Goal: Task Accomplishment & Management: Manage account settings

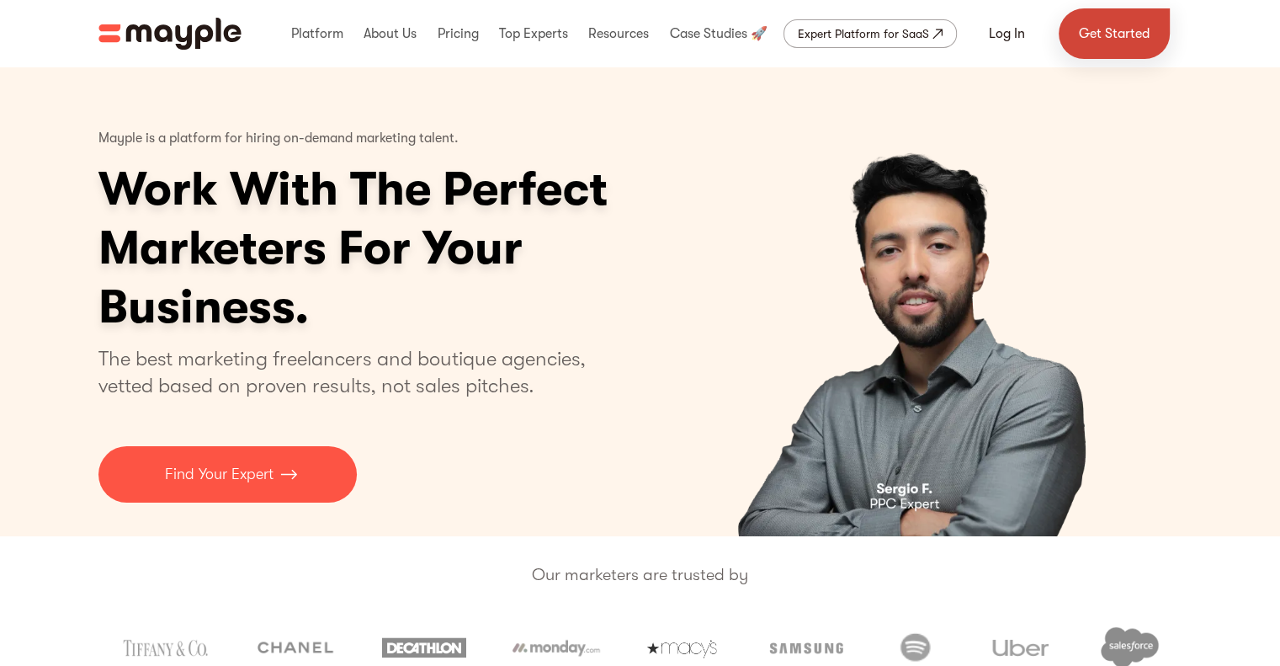
click at [1133, 23] on link "Get Started" at bounding box center [1114, 33] width 111 height 51
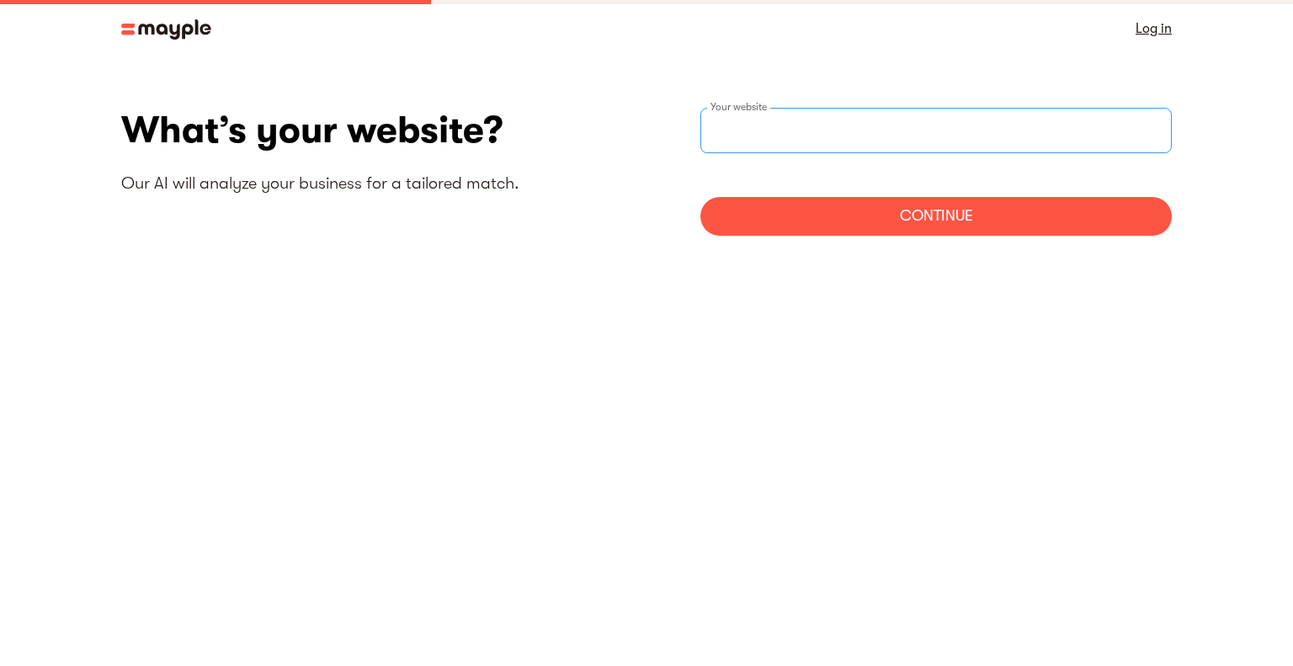
click at [797, 138] on input "text" at bounding box center [935, 130] width 471 height 45
type input "[URL][DOMAIN_NAME]"
click at [907, 225] on div "Continue" at bounding box center [935, 216] width 471 height 39
click at [948, 195] on form "https://www.brndguru.com Your website Continue" at bounding box center [935, 172] width 471 height 128
click at [946, 211] on div "Continue" at bounding box center [935, 216] width 471 height 39
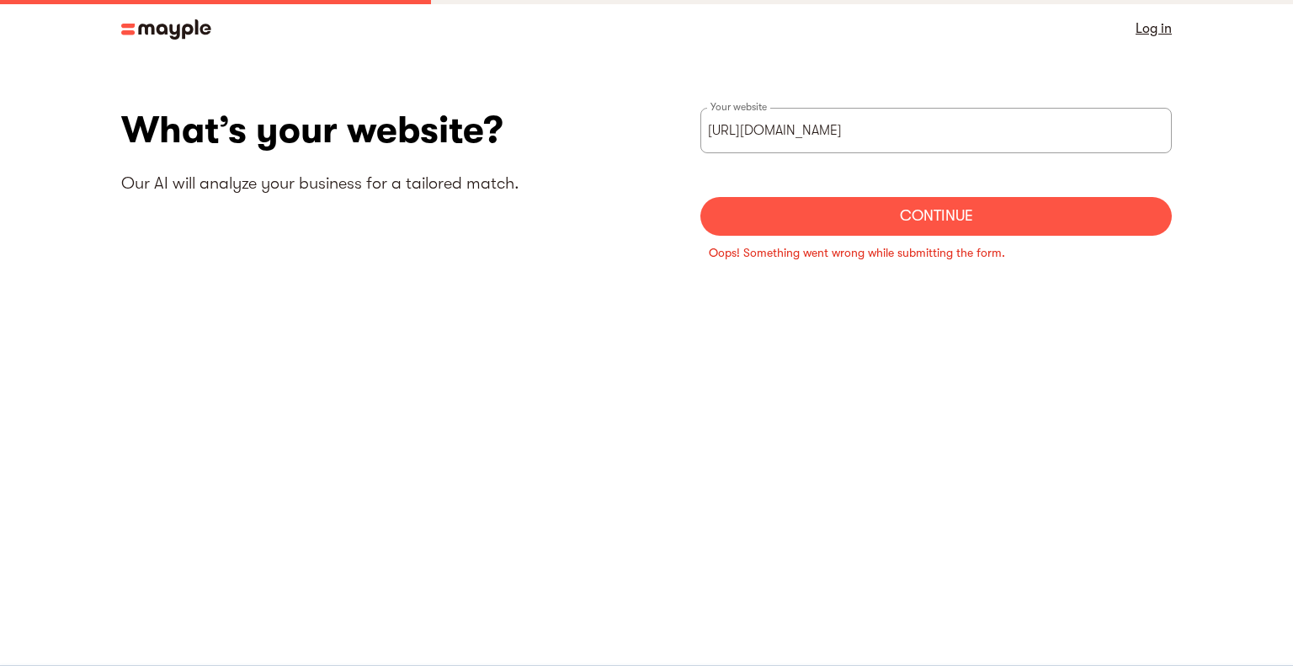
click at [946, 211] on div "Continue" at bounding box center [935, 216] width 471 height 39
click at [943, 125] on input "https://www.brndguru.com" at bounding box center [935, 130] width 471 height 45
click at [933, 136] on input "https://www.brndguru.com" at bounding box center [935, 130] width 471 height 45
click at [1162, 29] on link "Log in" at bounding box center [1153, 29] width 36 height 24
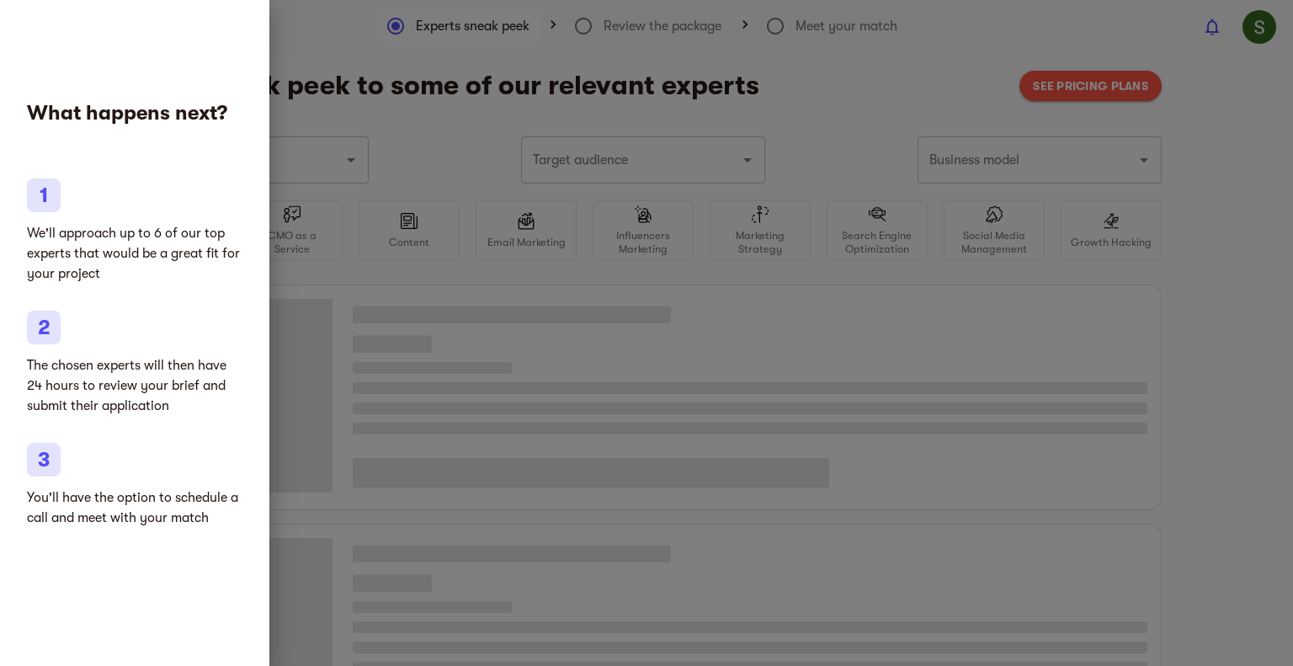
type input "Marketing agencies"
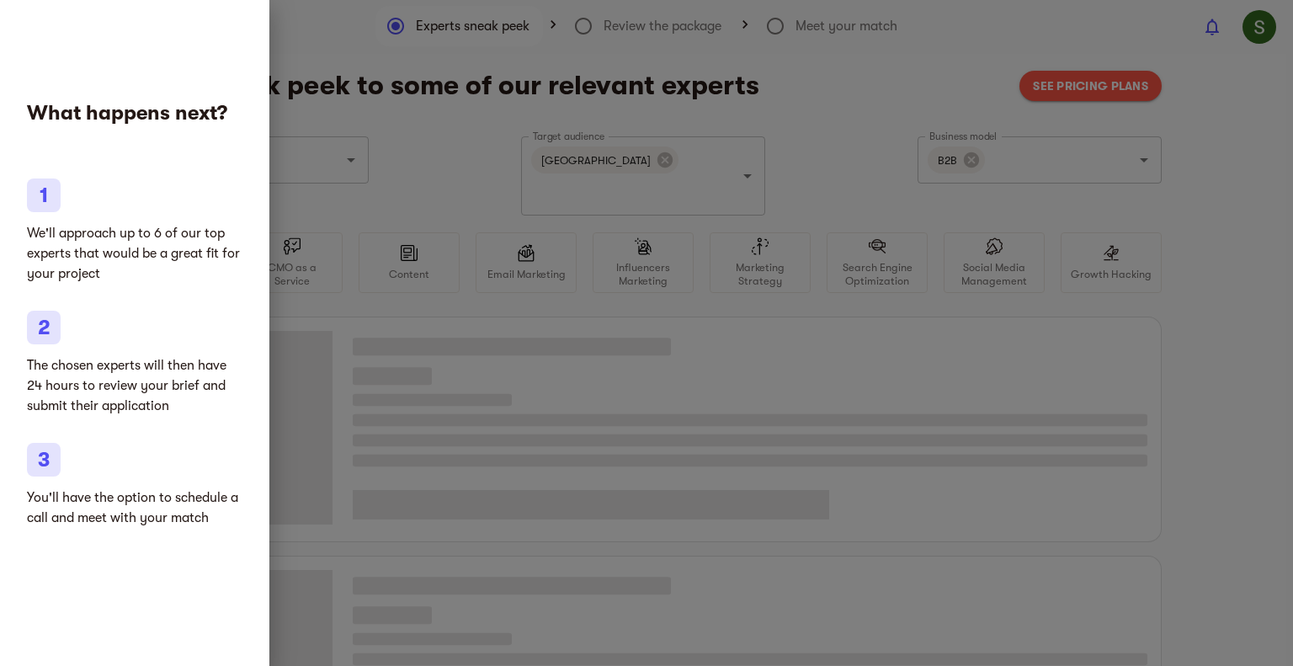
click at [928, 359] on div at bounding box center [646, 333] width 1293 height 666
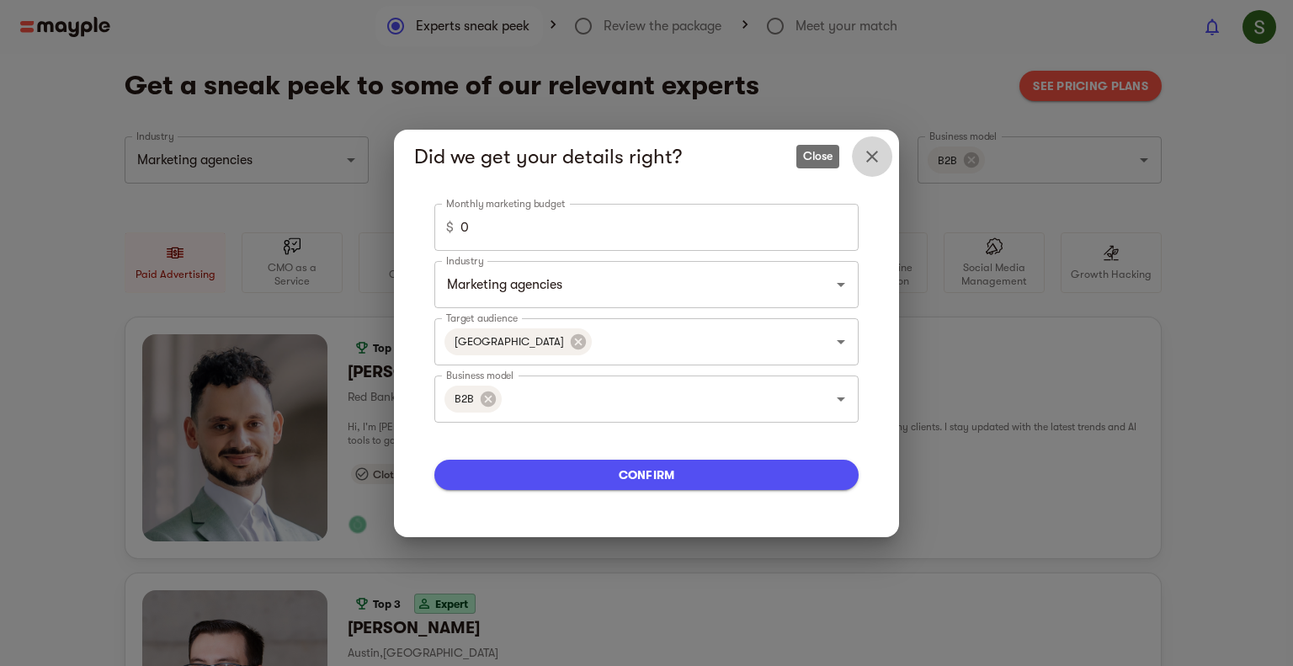
click at [877, 162] on icon "Close" at bounding box center [872, 156] width 20 height 20
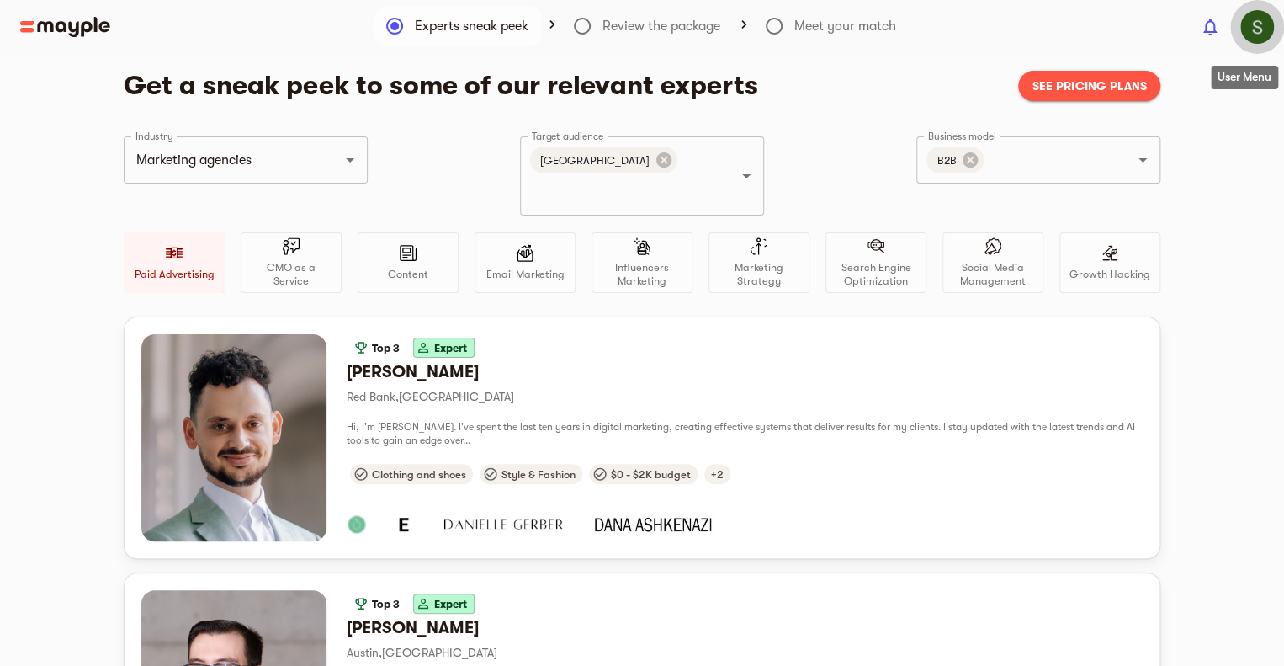
click at [1258, 31] on img "button" at bounding box center [1258, 27] width 34 height 34
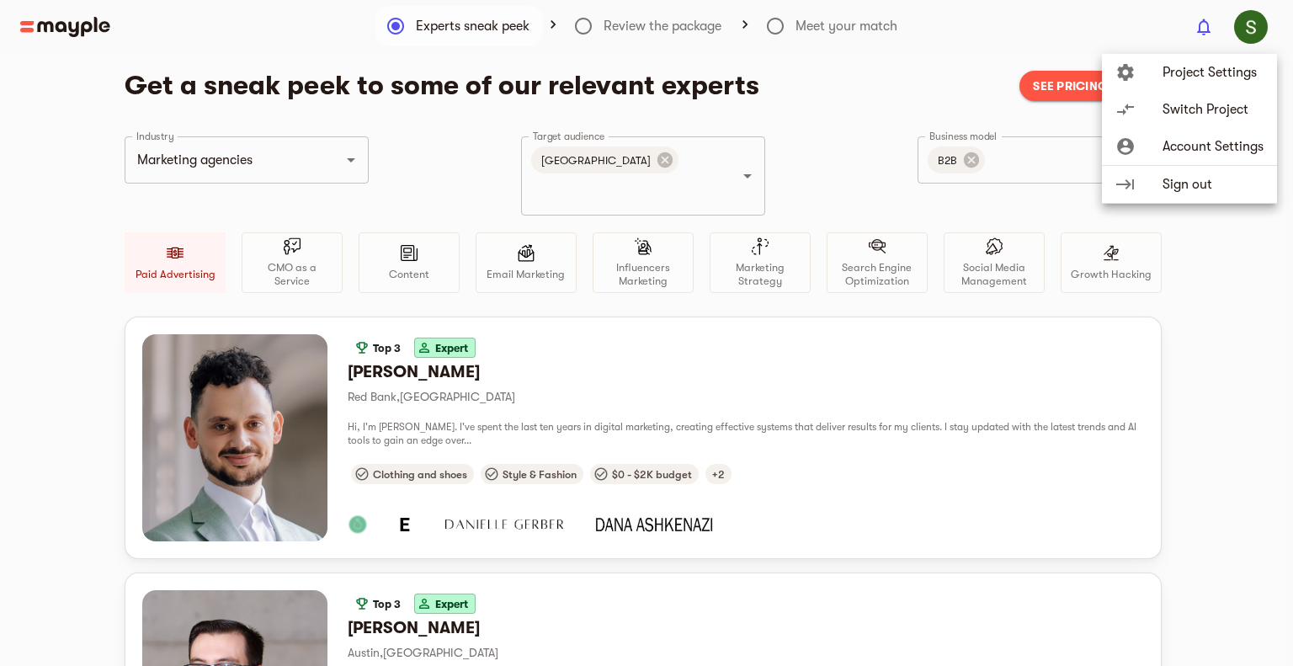
click at [1206, 69] on span "Project Settings" at bounding box center [1212, 72] width 101 height 20
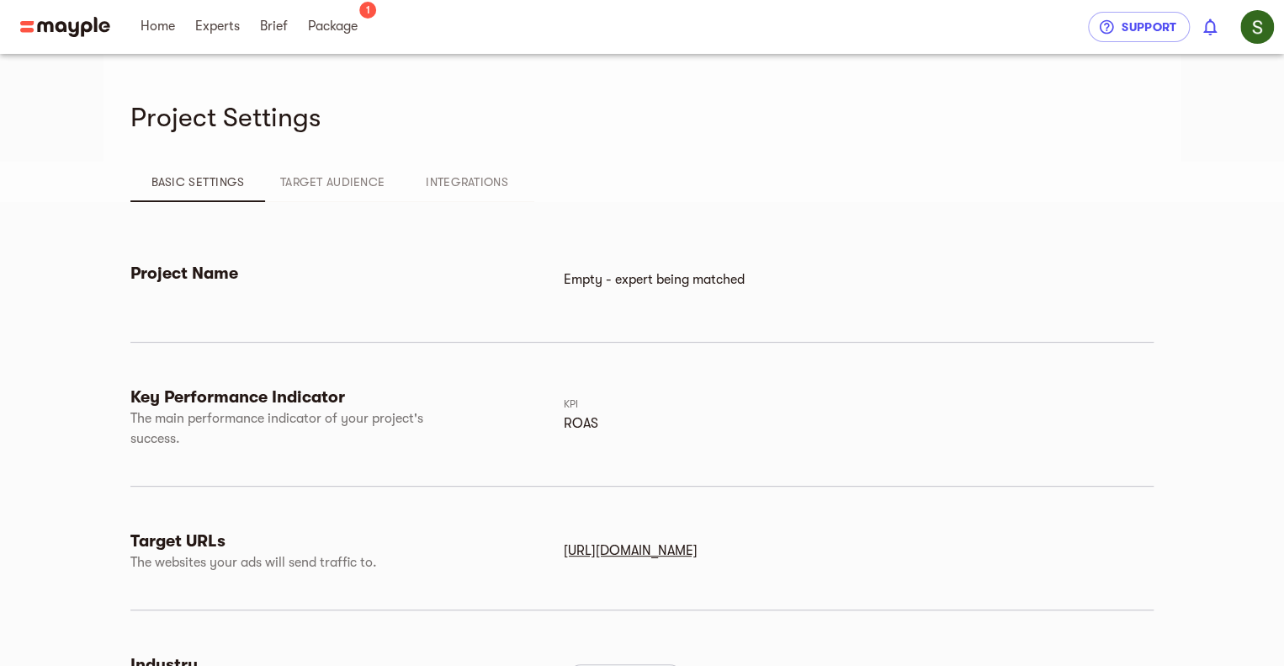
click at [364, 183] on span "Target Audience" at bounding box center [332, 182] width 114 height 20
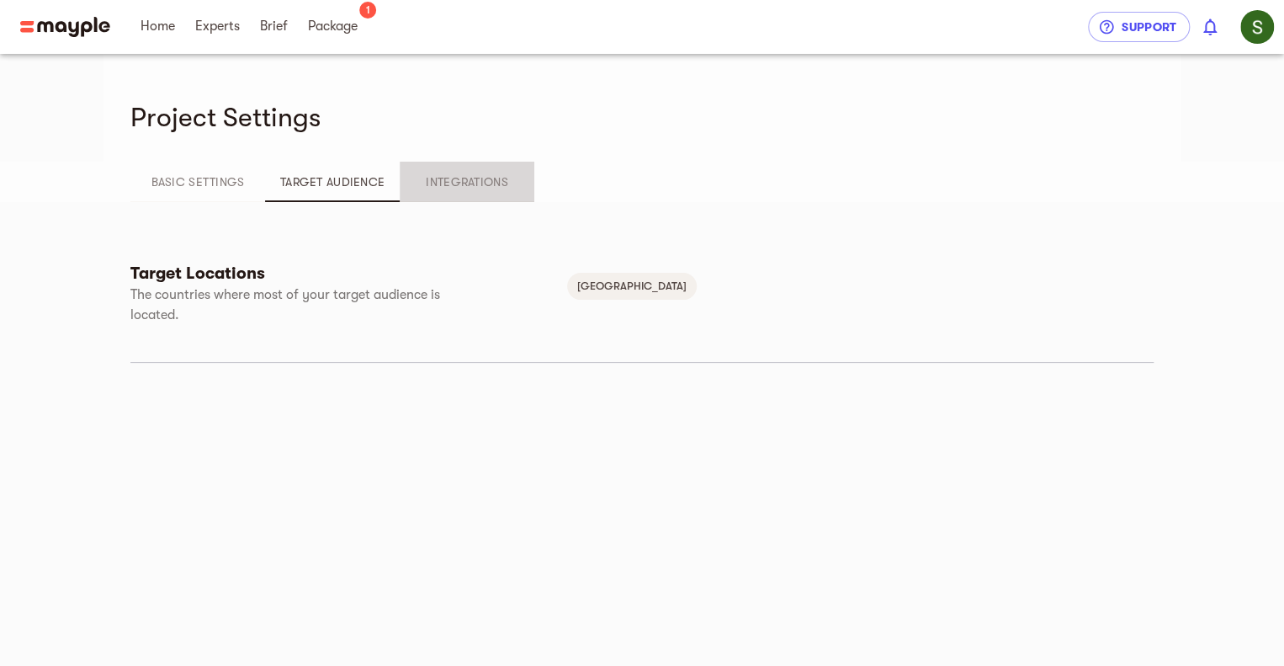
click at [460, 186] on span "Integrations" at bounding box center [467, 182] width 114 height 20
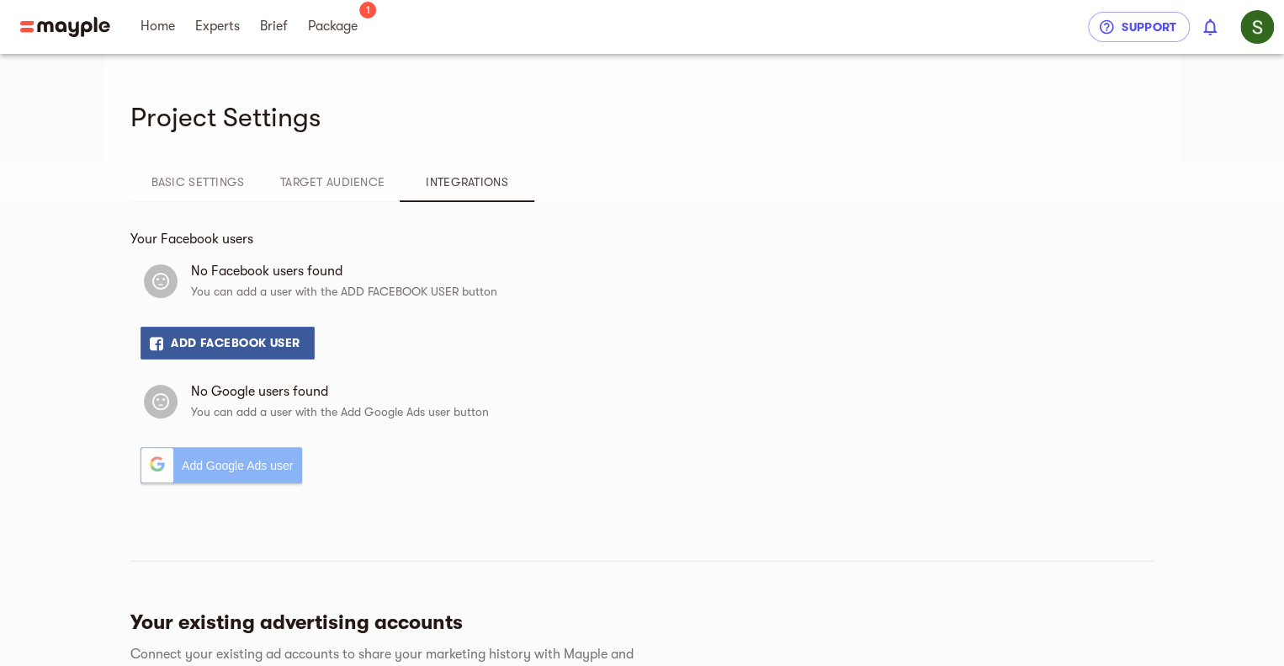
click at [172, 178] on span "Basic Settings" at bounding box center [198, 182] width 114 height 20
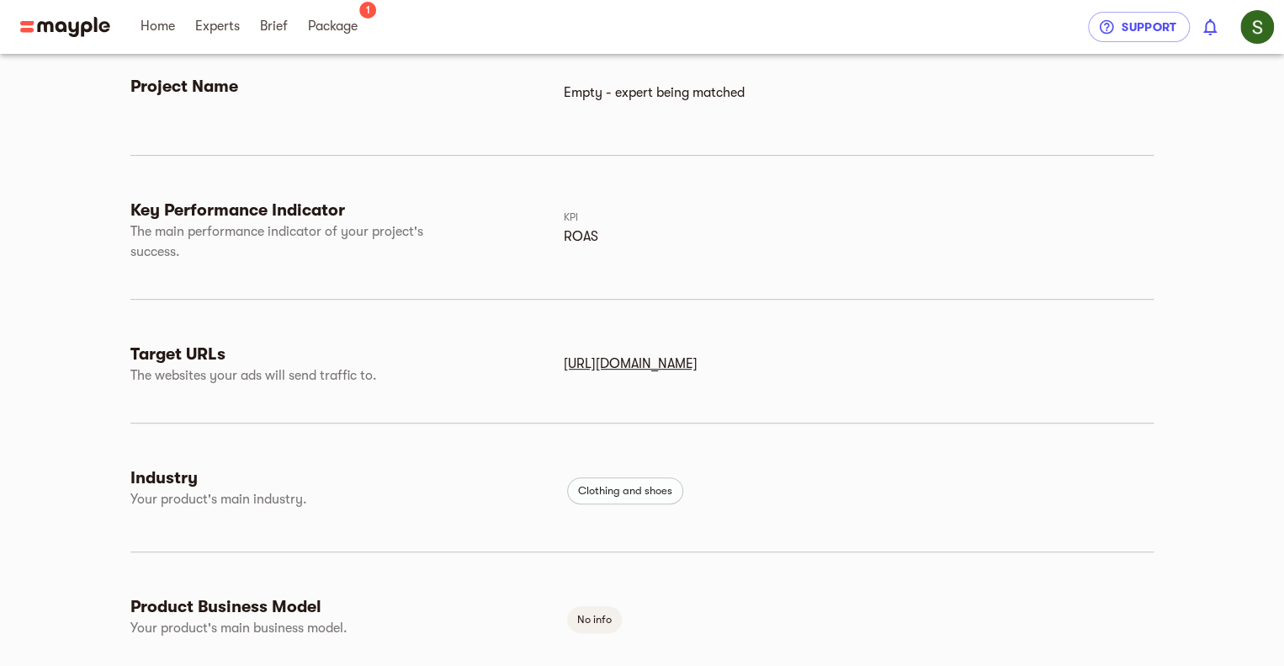
scroll to position [26, 0]
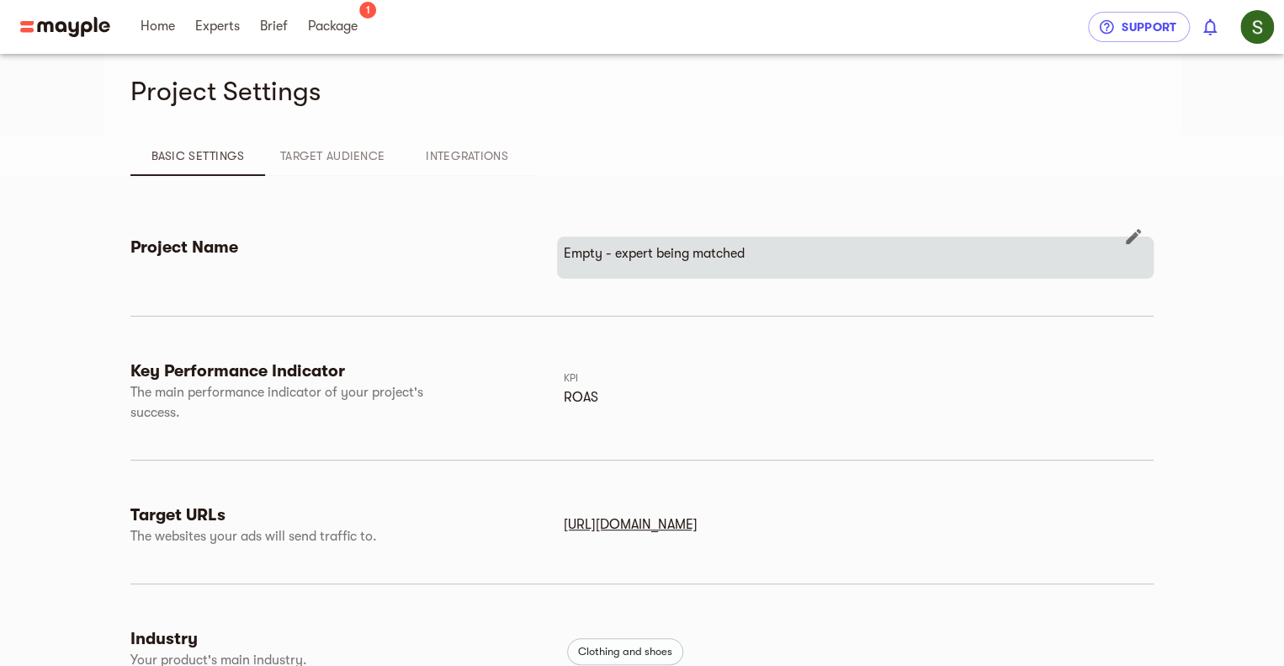
click at [609, 246] on p "Empty - expert being matched" at bounding box center [855, 253] width 583 height 20
